Goal: Task Accomplishment & Management: Use online tool/utility

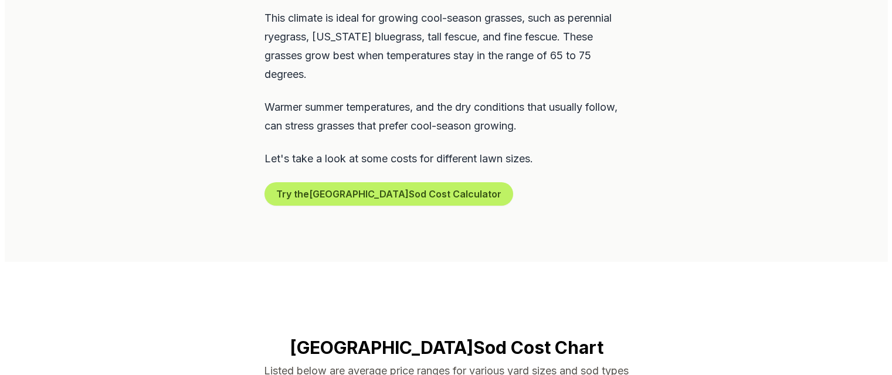
scroll to position [704, 0]
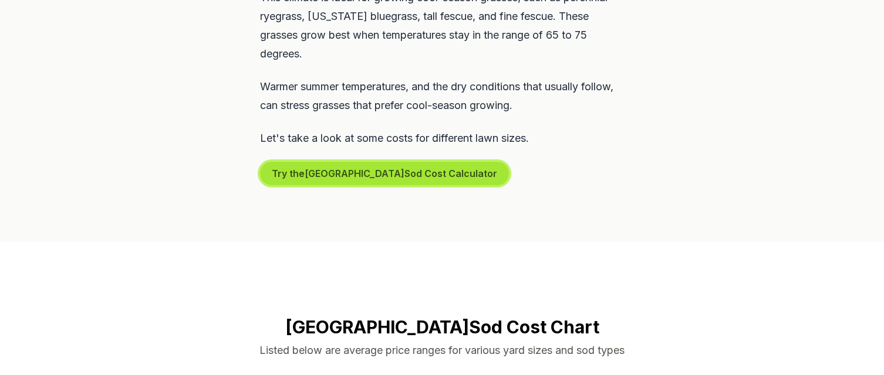
click at [337, 162] on button "Try the Salem Sod Cost Calculator" at bounding box center [384, 173] width 249 height 23
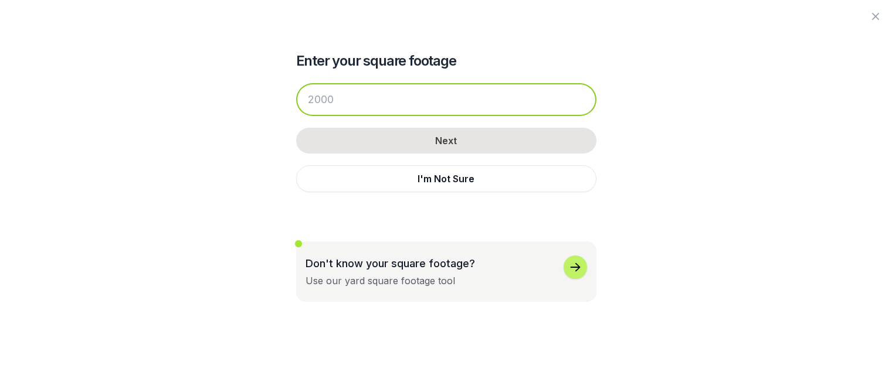
click at [377, 109] on input "number" at bounding box center [446, 99] width 300 height 33
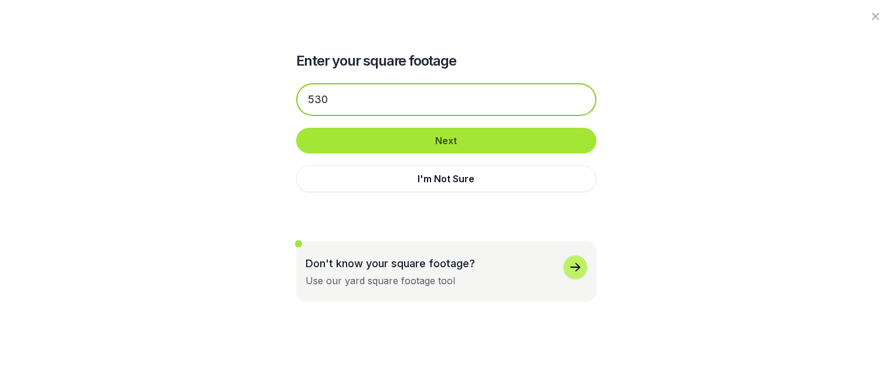
type input "530"
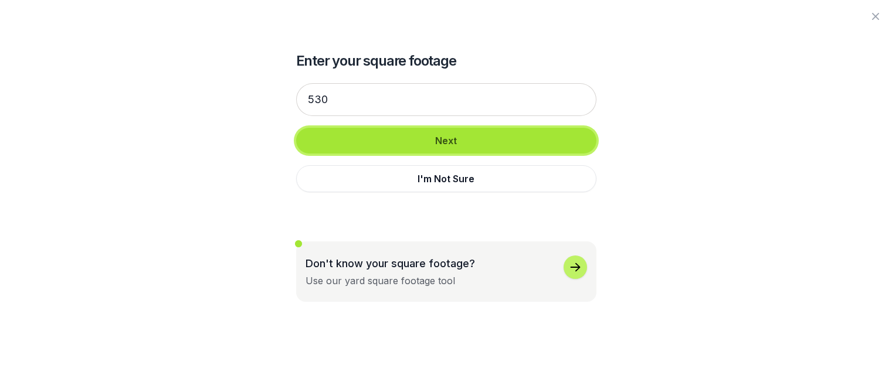
click at [550, 145] on button "Next" at bounding box center [446, 141] width 300 height 26
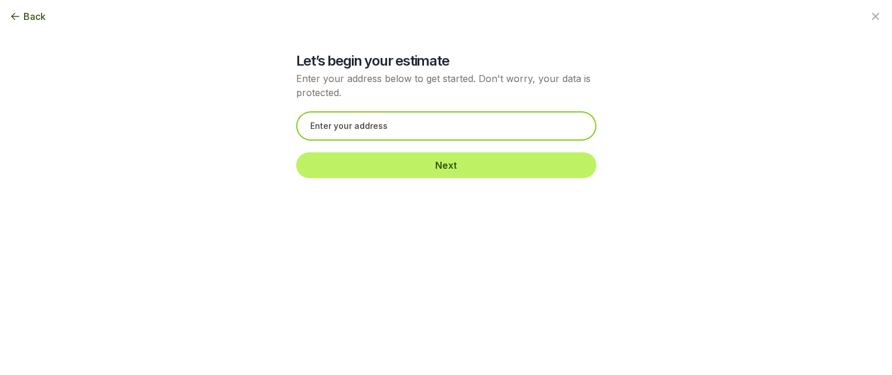
click at [391, 131] on input "text" at bounding box center [446, 125] width 300 height 29
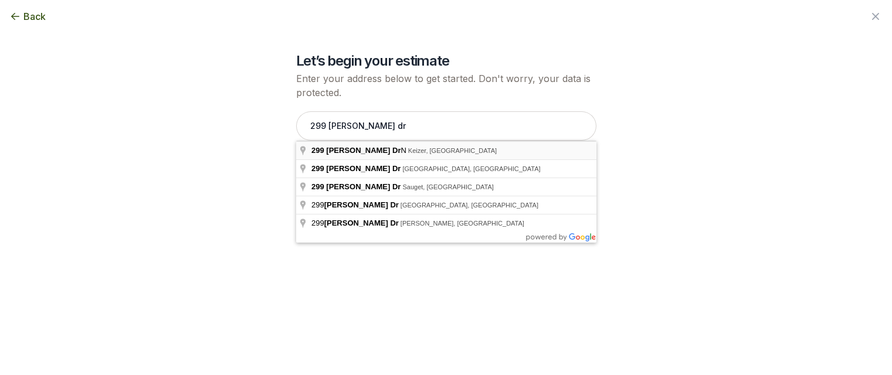
type input "[STREET_ADDRESS][PERSON_NAME][PERSON_NAME]"
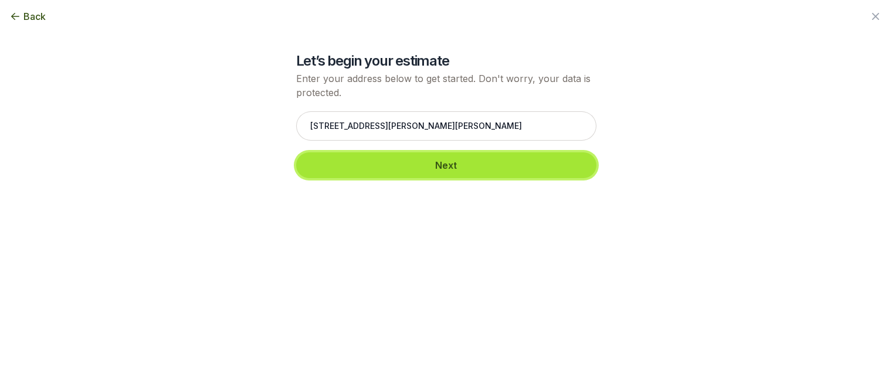
click at [501, 168] on button "Next" at bounding box center [446, 166] width 300 height 26
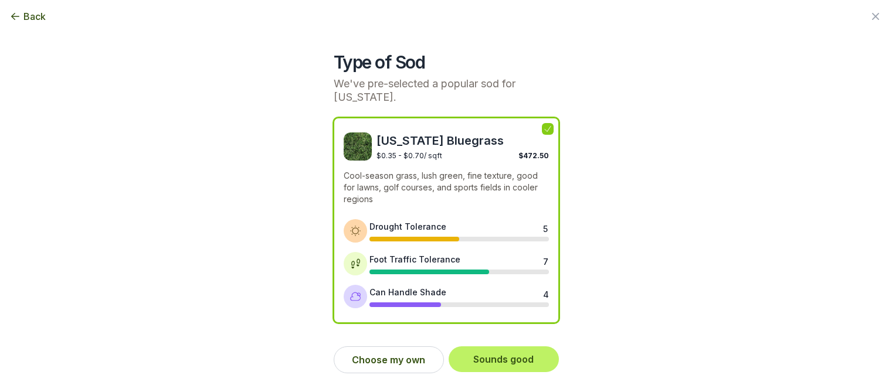
scroll to position [8, 0]
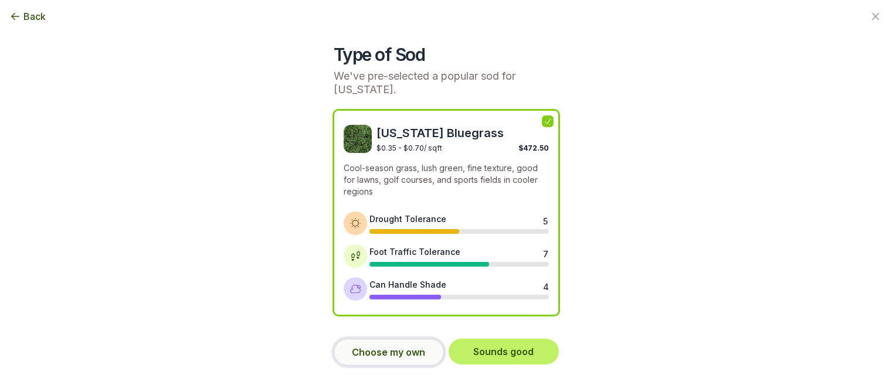
click at [390, 357] on button "Choose my own" at bounding box center [389, 352] width 110 height 27
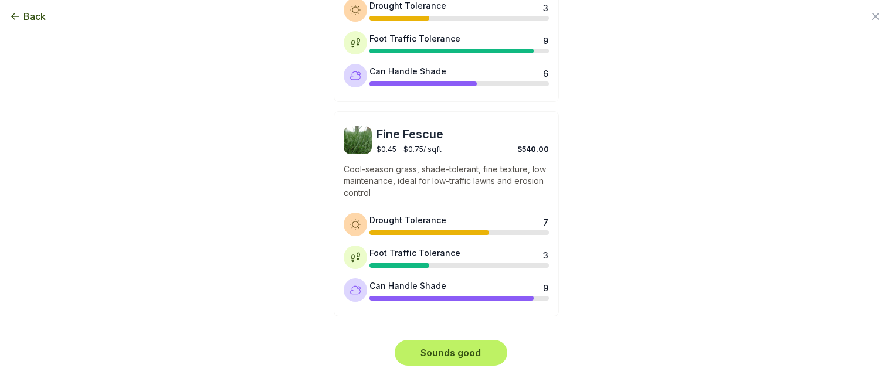
scroll to position [416, 0]
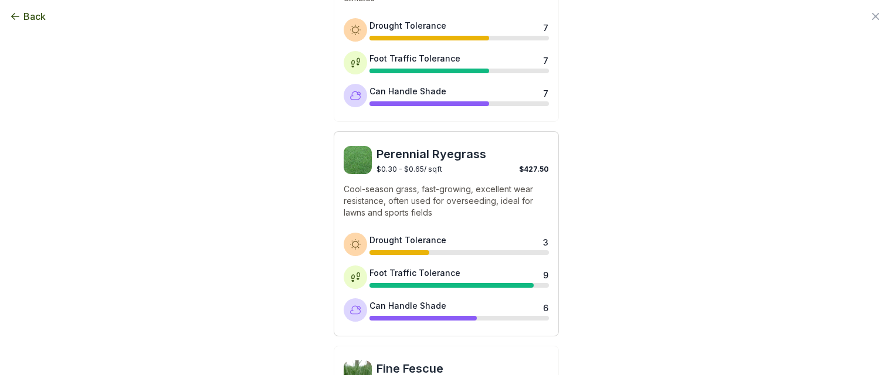
click at [448, 192] on p "Cool-season grass, fast-growing, excellent wear resistance, often used for over…" at bounding box center [446, 201] width 205 height 35
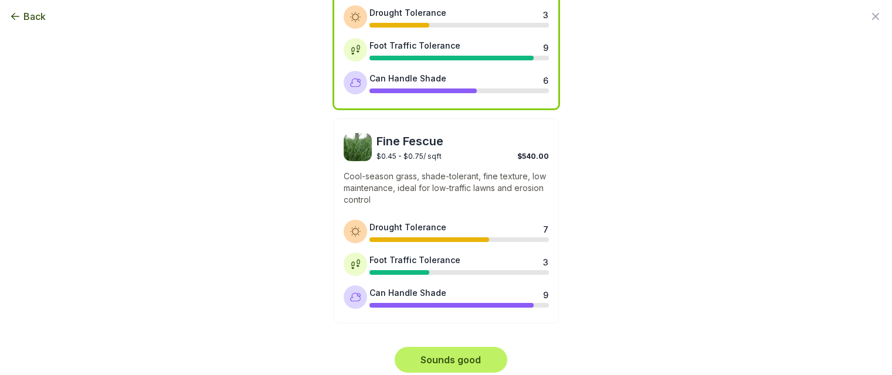
scroll to position [651, 0]
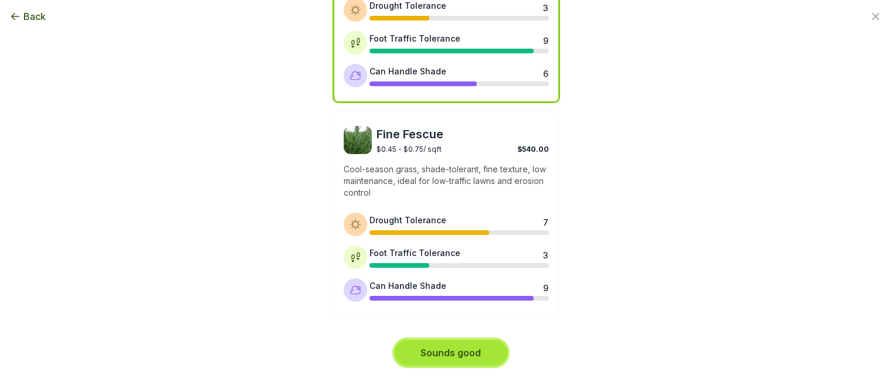
click at [491, 351] on button "Sounds good" at bounding box center [451, 353] width 113 height 26
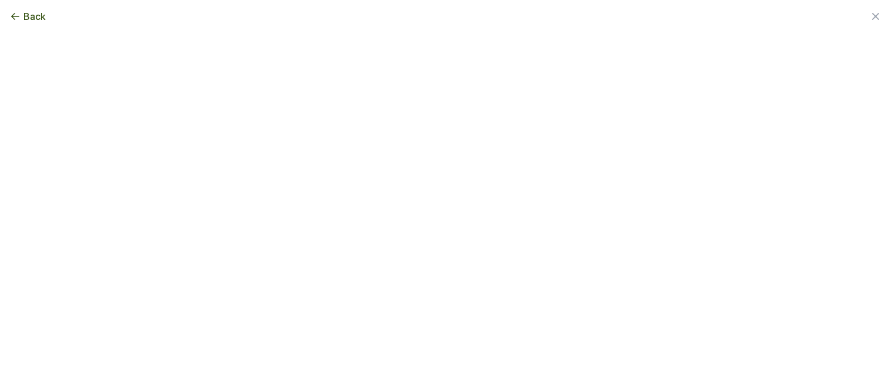
scroll to position [0, 0]
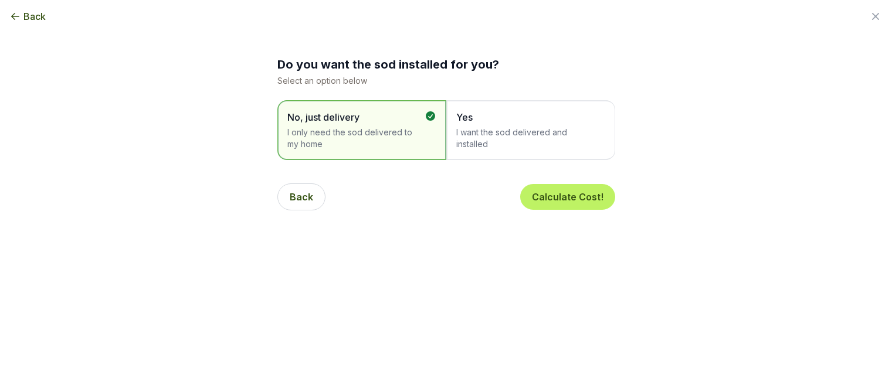
click at [478, 123] on span "Yes" at bounding box center [524, 117] width 137 height 14
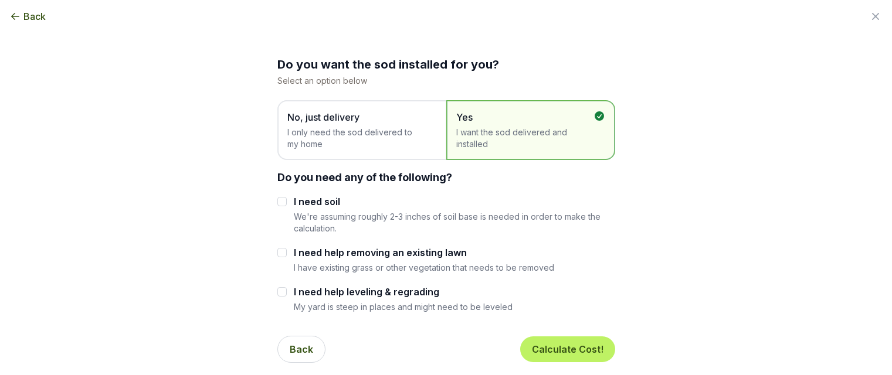
scroll to position [59, 0]
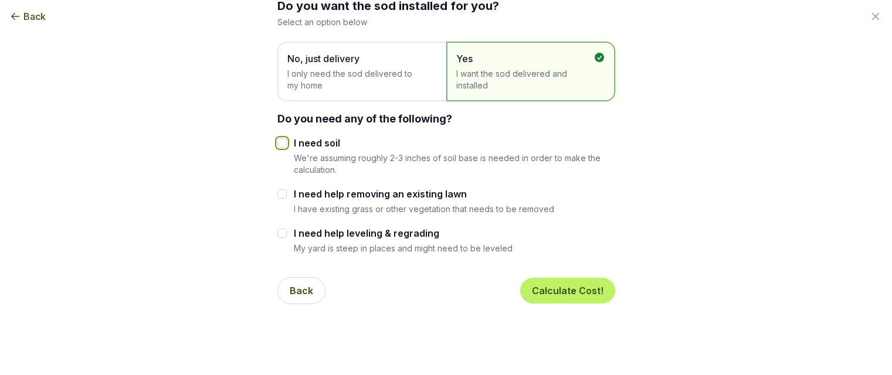
click at [279, 140] on input "I need soil" at bounding box center [281, 142] width 9 height 9
checkbox input "true"
click at [282, 194] on input "I need help removing an existing lawn" at bounding box center [281, 193] width 9 height 9
checkbox input "true"
click at [279, 234] on input "I need help leveling & regrading" at bounding box center [281, 233] width 9 height 9
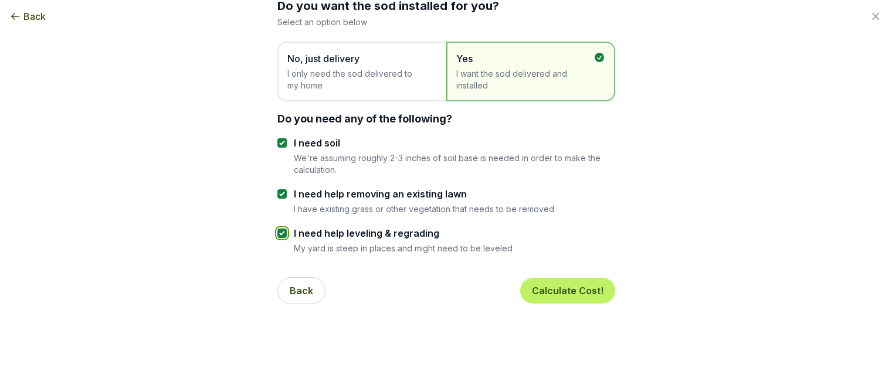
checkbox input "true"
click at [581, 290] on button "Calculate Cost!" at bounding box center [567, 291] width 95 height 26
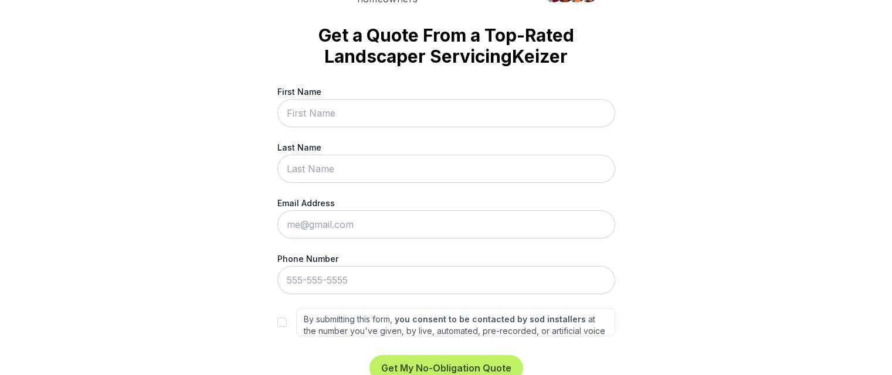
scroll to position [0, 0]
